Goal: Task Accomplishment & Management: Manage account settings

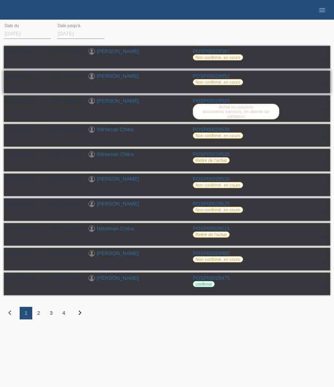
click at [121, 76] on link "[PERSON_NAME]" at bounding box center [118, 76] width 42 height 6
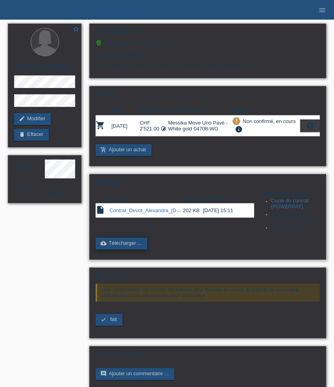
click at [134, 249] on link "cloud_upload Télécharger ..." at bounding box center [120, 244] width 51 height 12
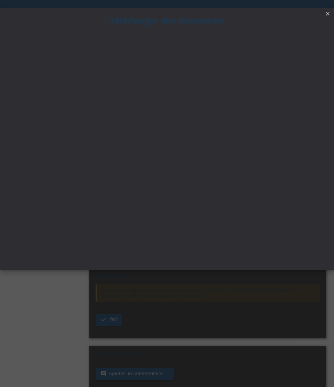
click at [329, 15] on icon "close" at bounding box center [327, 14] width 6 height 6
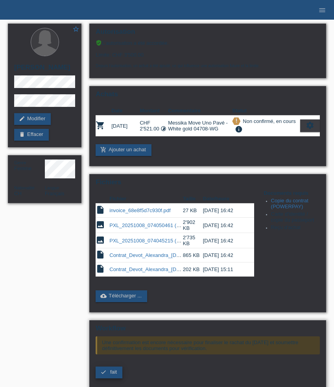
click at [110, 378] on link "check fait" at bounding box center [108, 373] width 27 height 12
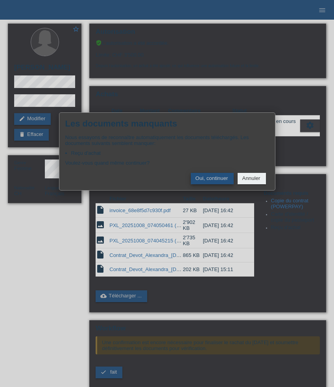
click at [213, 181] on button "Oui, continuer" at bounding box center [212, 178] width 43 height 11
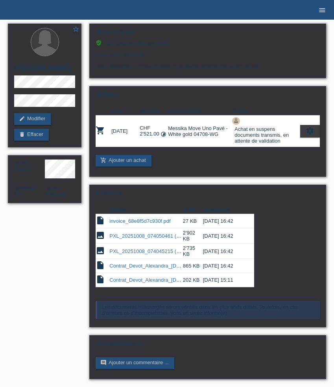
click at [321, 9] on icon "menu" at bounding box center [322, 10] width 8 height 8
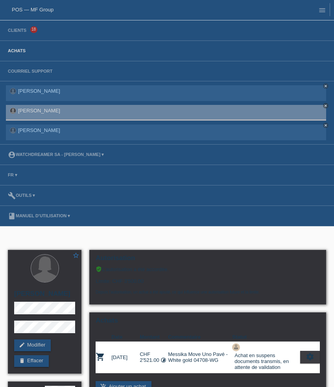
click at [18, 52] on link "Achats" at bounding box center [17, 50] width 26 height 5
